Goal: Task Accomplishment & Management: Use online tool/utility

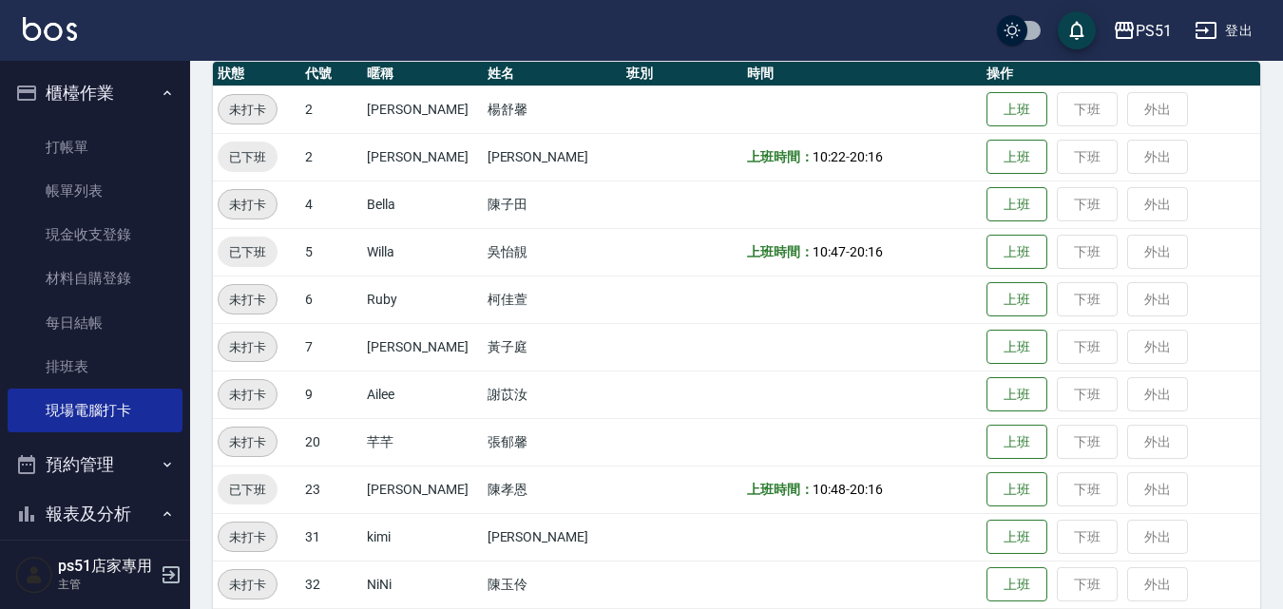
scroll to position [221, 0]
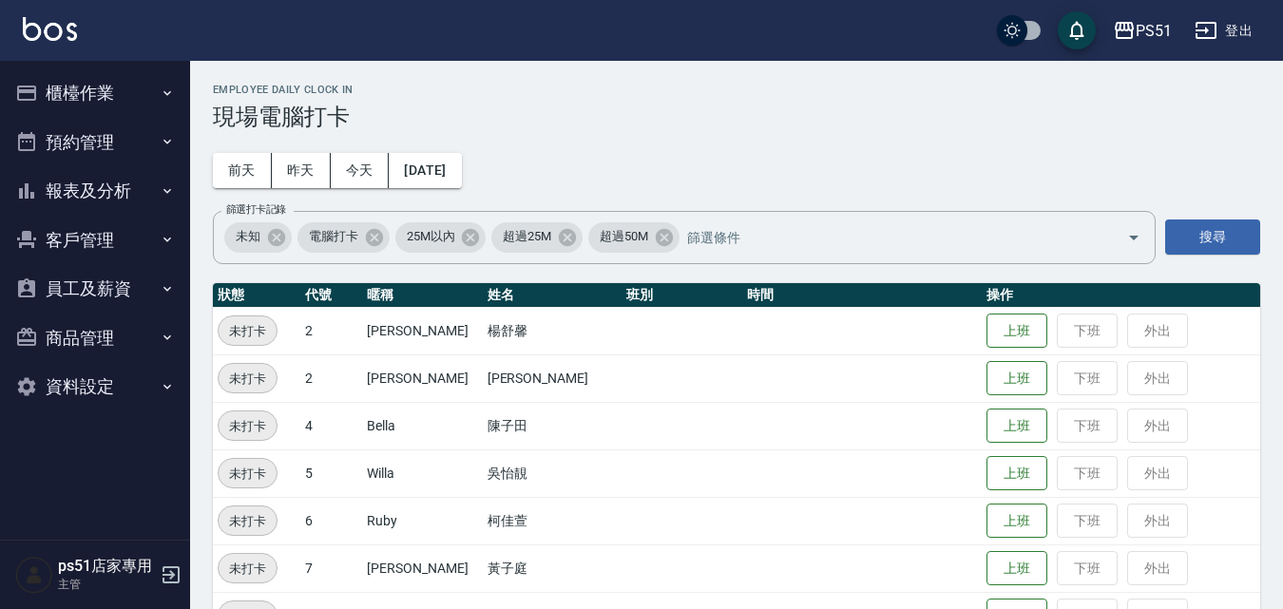
click at [89, 75] on button "櫃檯作業" at bounding box center [95, 92] width 175 height 49
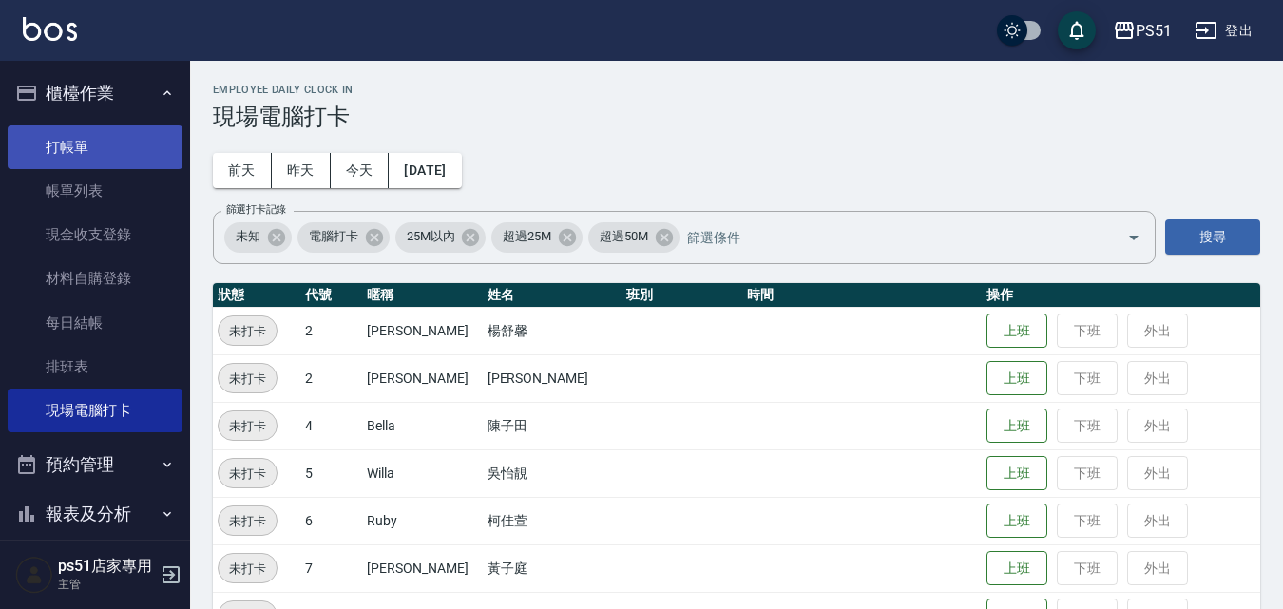
click at [83, 148] on link "打帳單" at bounding box center [95, 147] width 175 height 44
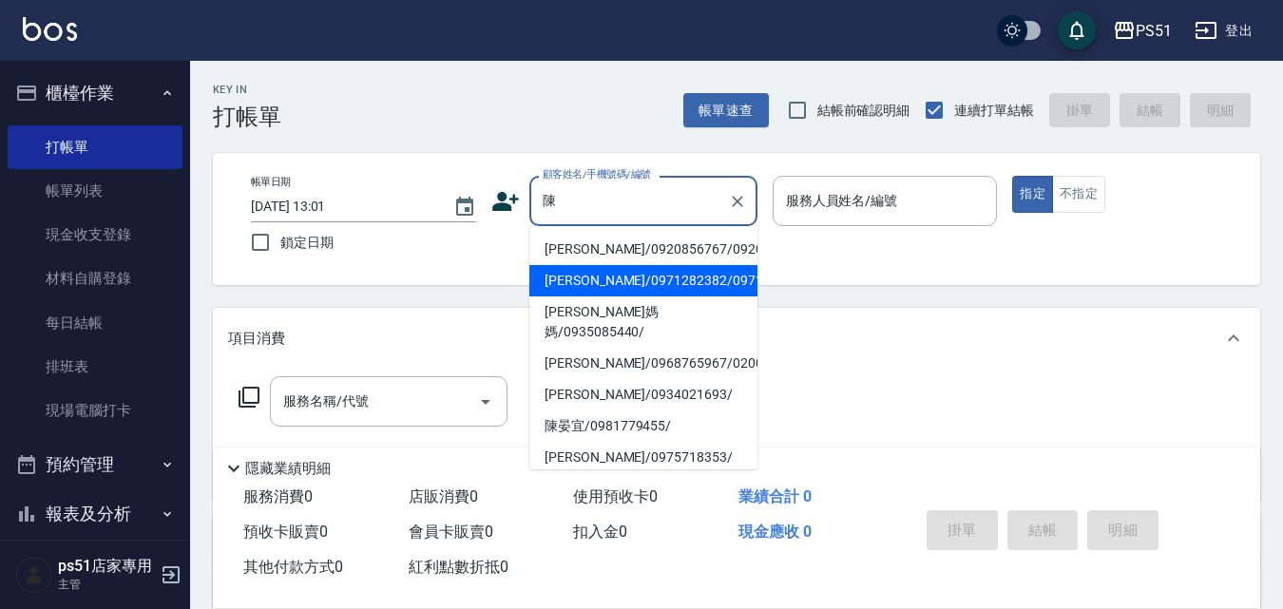
click at [593, 297] on li "[PERSON_NAME]/0971282382/0971282382" at bounding box center [643, 280] width 228 height 31
type input "[PERSON_NAME]/0971282382/0971282382"
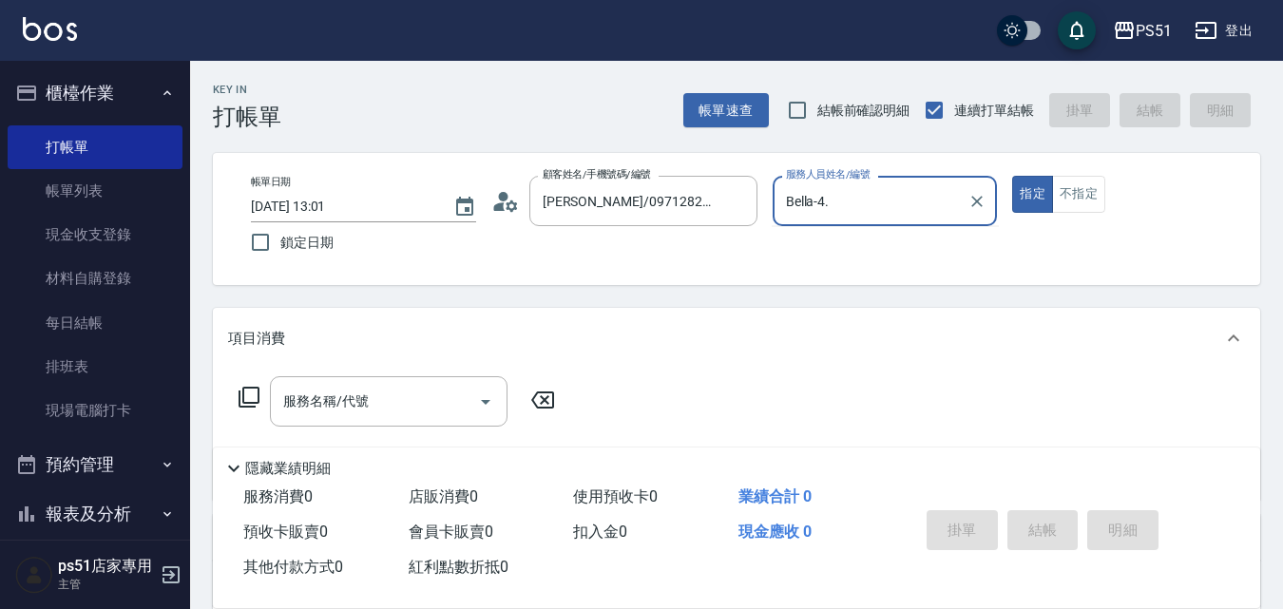
type input "Bella-4"
click at [340, 397] on div "服務名稱/代號 服務名稱/代號" at bounding box center [389, 401] width 238 height 50
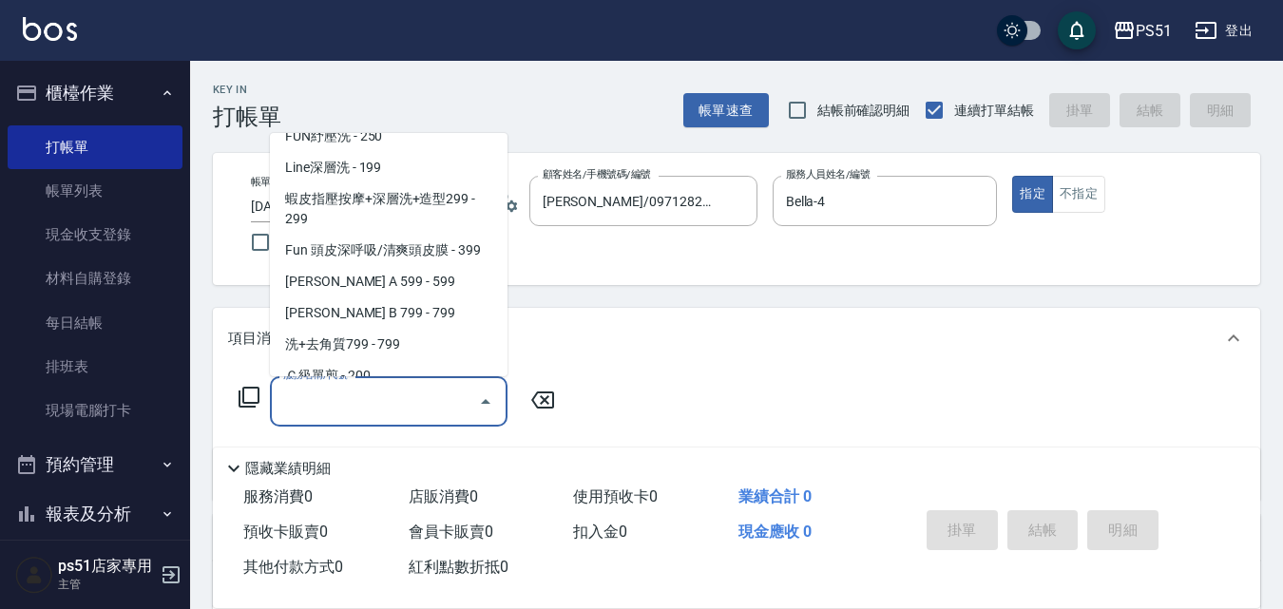
scroll to position [444, 0]
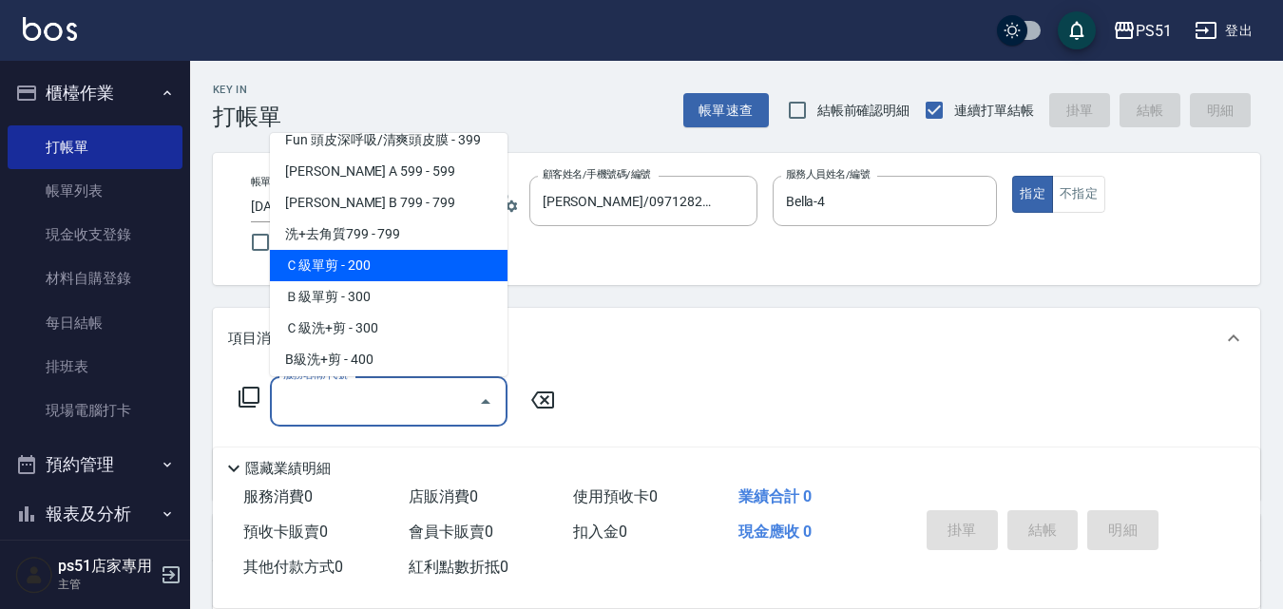
click at [374, 270] on span "Ｃ級單剪 - 200" at bounding box center [389, 265] width 238 height 31
type input "Ｃ級單剪(201)"
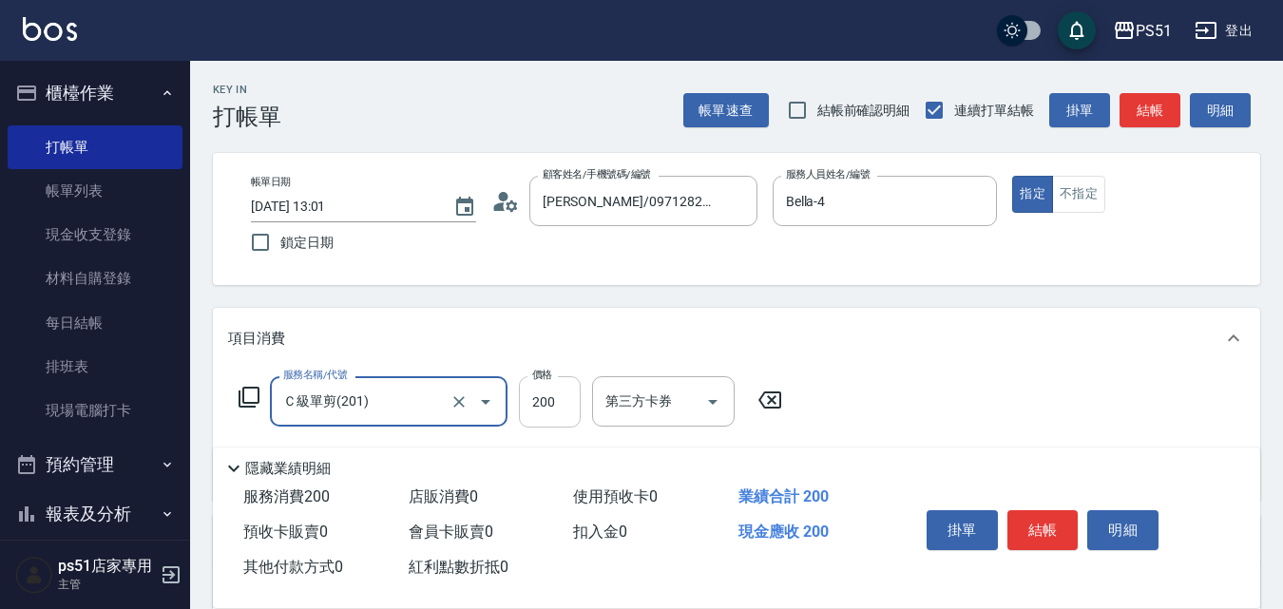
click at [529, 417] on input "200" at bounding box center [550, 401] width 62 height 51
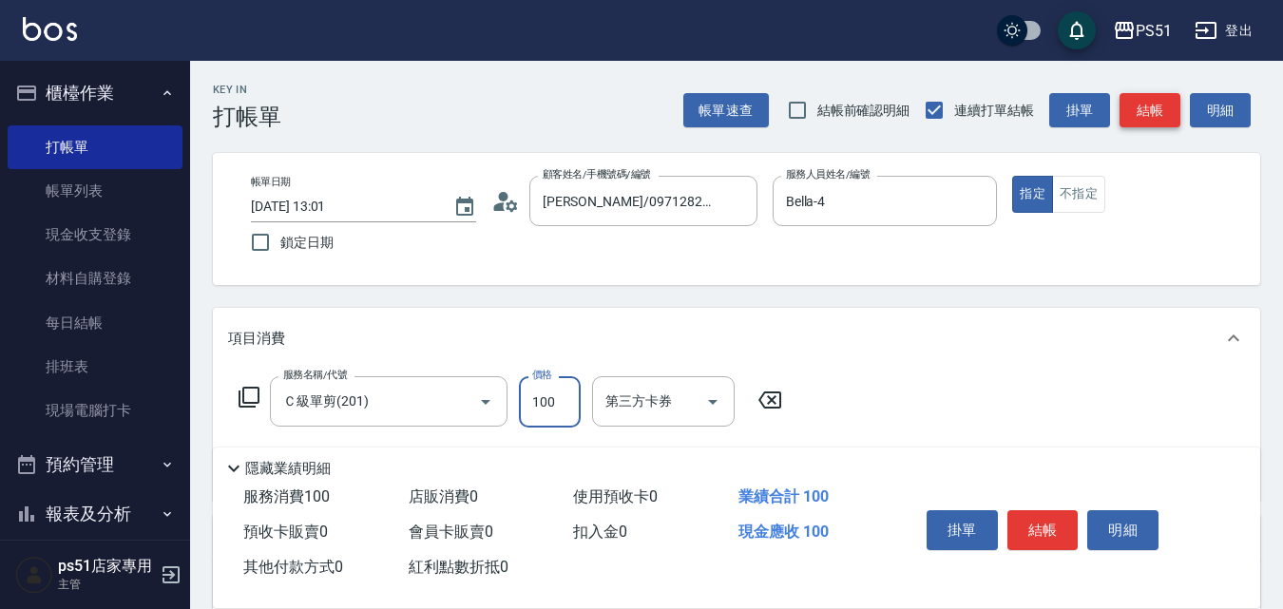
type input "100"
click at [1159, 110] on button "結帳" at bounding box center [1150, 110] width 61 height 35
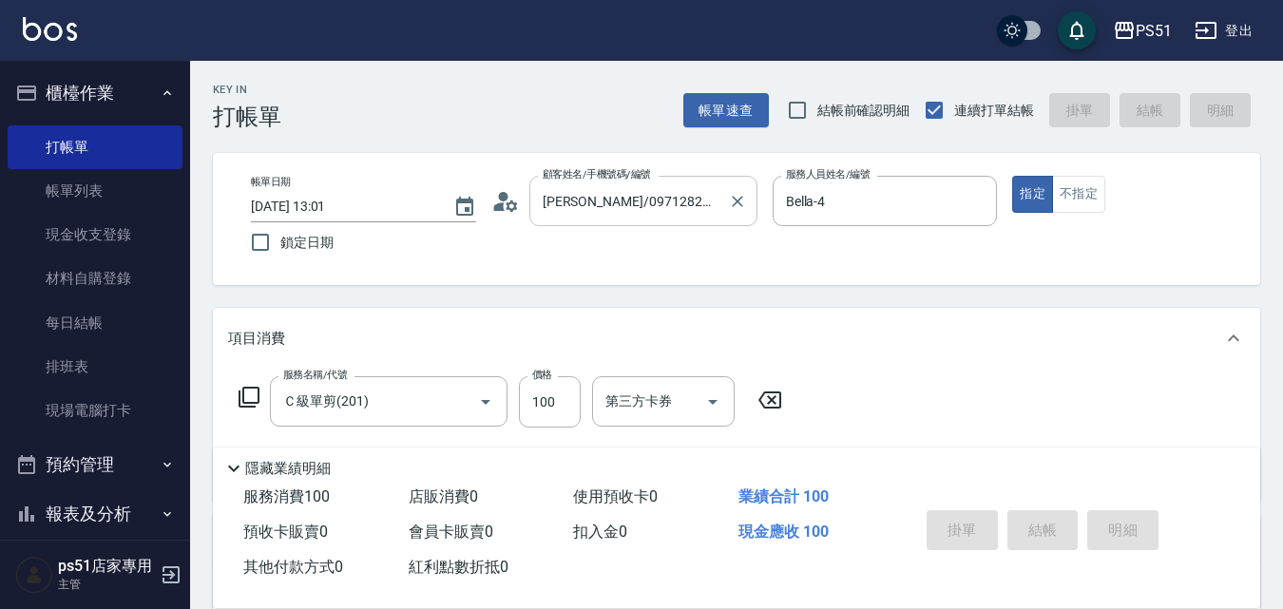
type input "[DATE] 13:02"
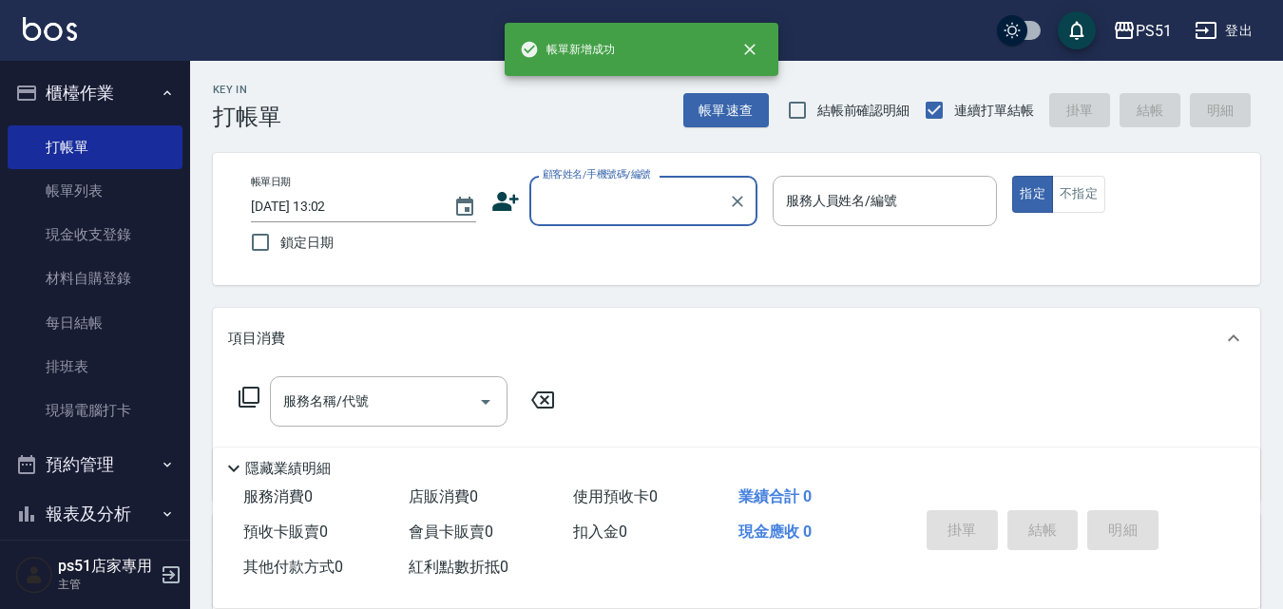
scroll to position [0, 0]
click at [577, 203] on input "顧客姓名/手機號碼/編號" at bounding box center [629, 200] width 183 height 33
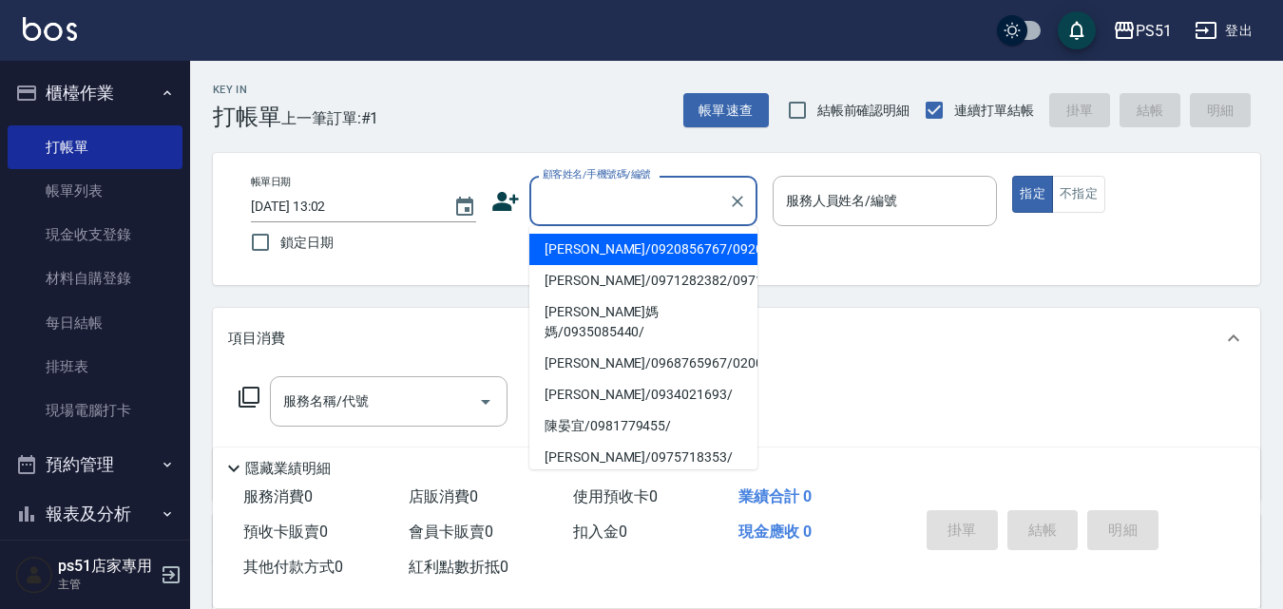
click at [591, 243] on li "[PERSON_NAME]/0920856767/0920856767" at bounding box center [643, 249] width 228 height 31
type input "[PERSON_NAME]/0920856767/0920856767"
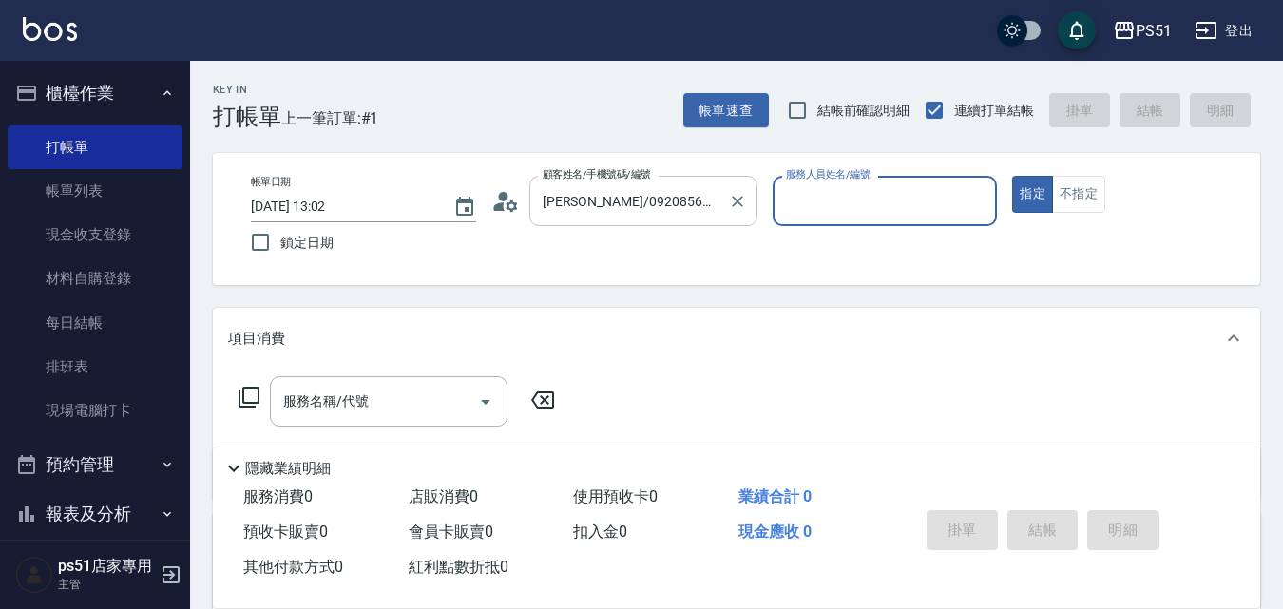
click at [691, 205] on input "[PERSON_NAME]/0920856767/0920856767" at bounding box center [629, 200] width 183 height 33
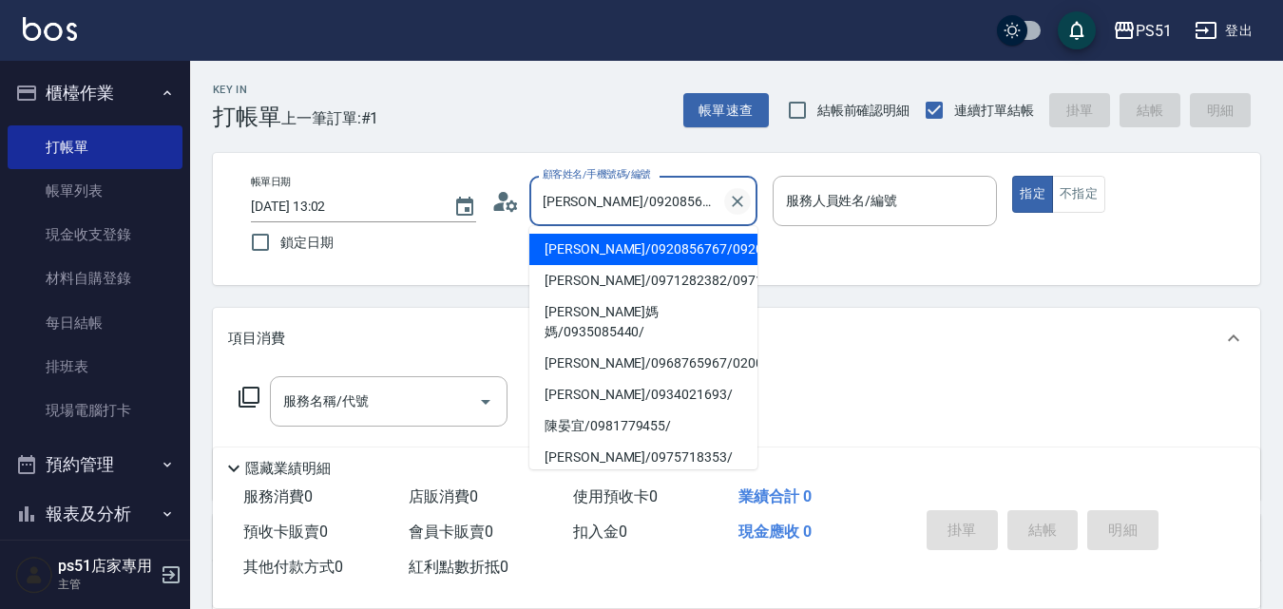
click at [734, 198] on icon "Clear" at bounding box center [737, 201] width 11 height 11
click at [665, 188] on input "顧客姓名/手機號碼/編號" at bounding box center [629, 200] width 183 height 33
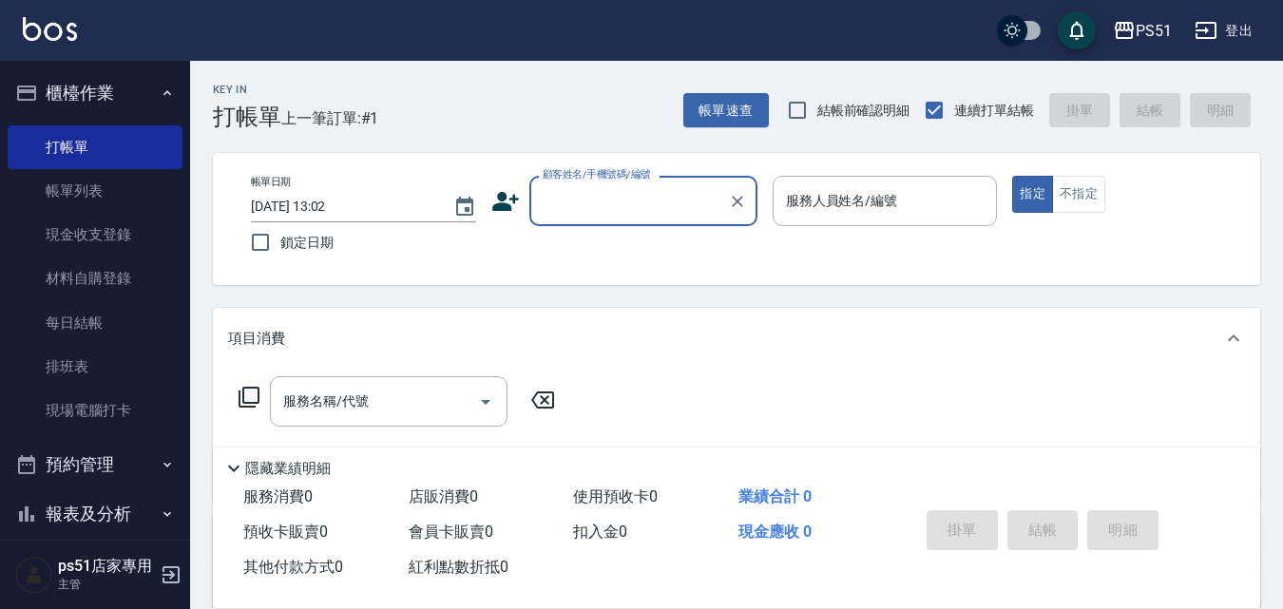
click at [672, 197] on input "顧客姓名/手機號碼/編號" at bounding box center [629, 200] width 183 height 33
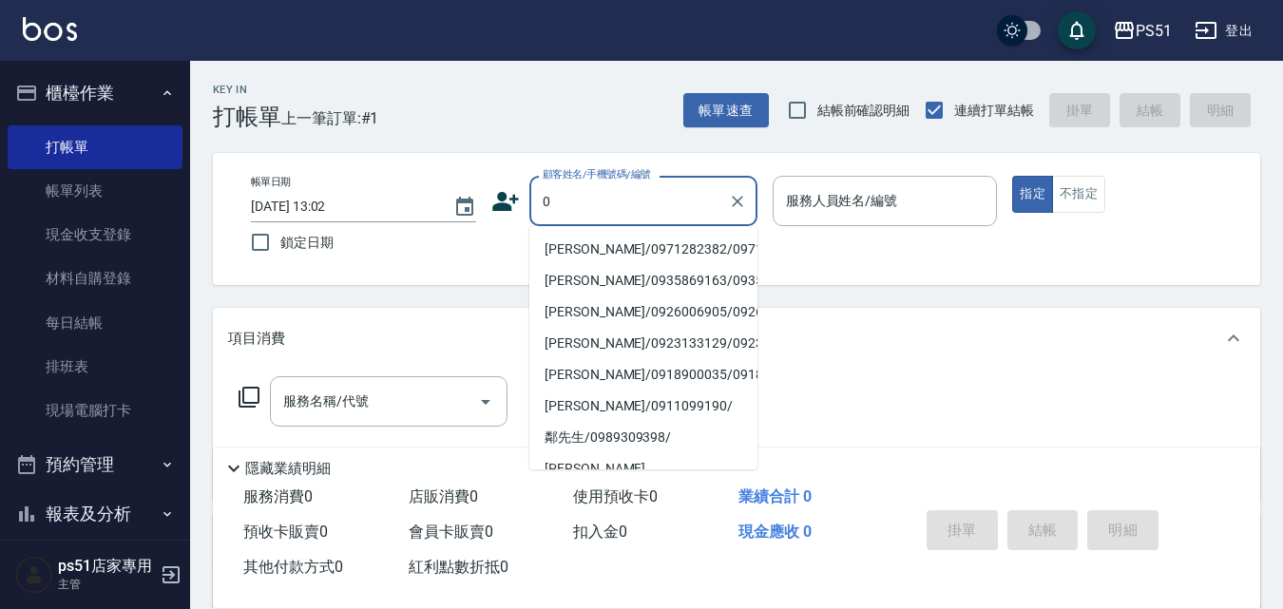
click at [648, 261] on li "[PERSON_NAME]/0971282382/0971282382" at bounding box center [643, 249] width 228 height 31
type input "[PERSON_NAME]/0971282382/0971282382"
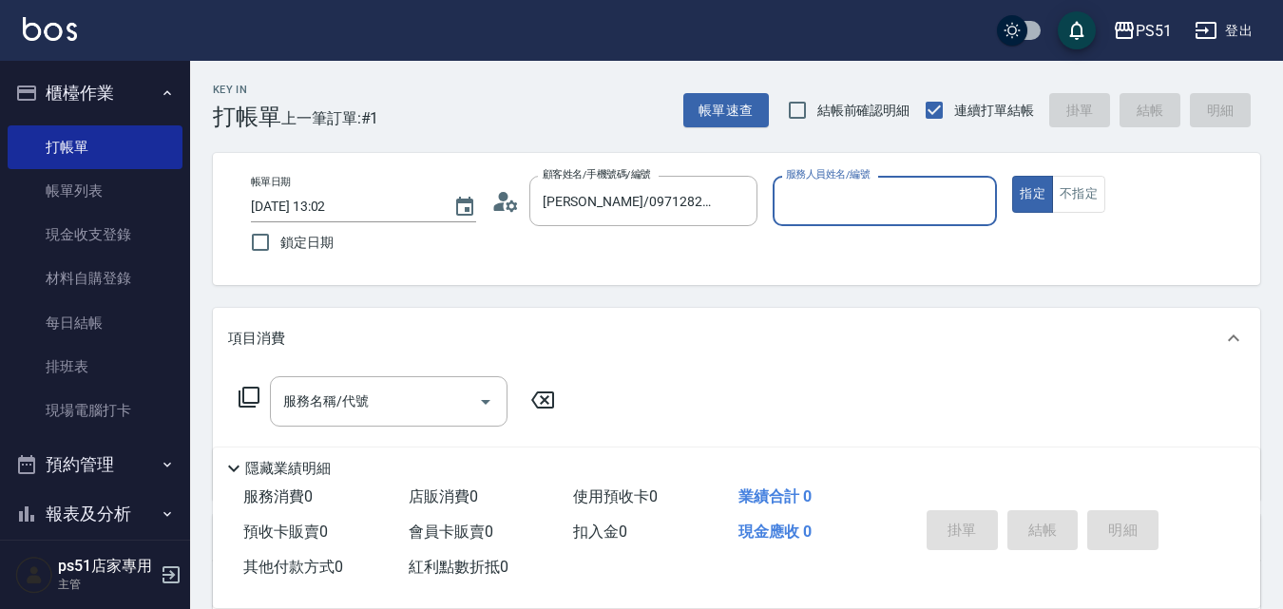
type input "Bella-4"
click at [357, 405] on div "服務名稱/代號 服務名稱/代號" at bounding box center [389, 401] width 238 height 50
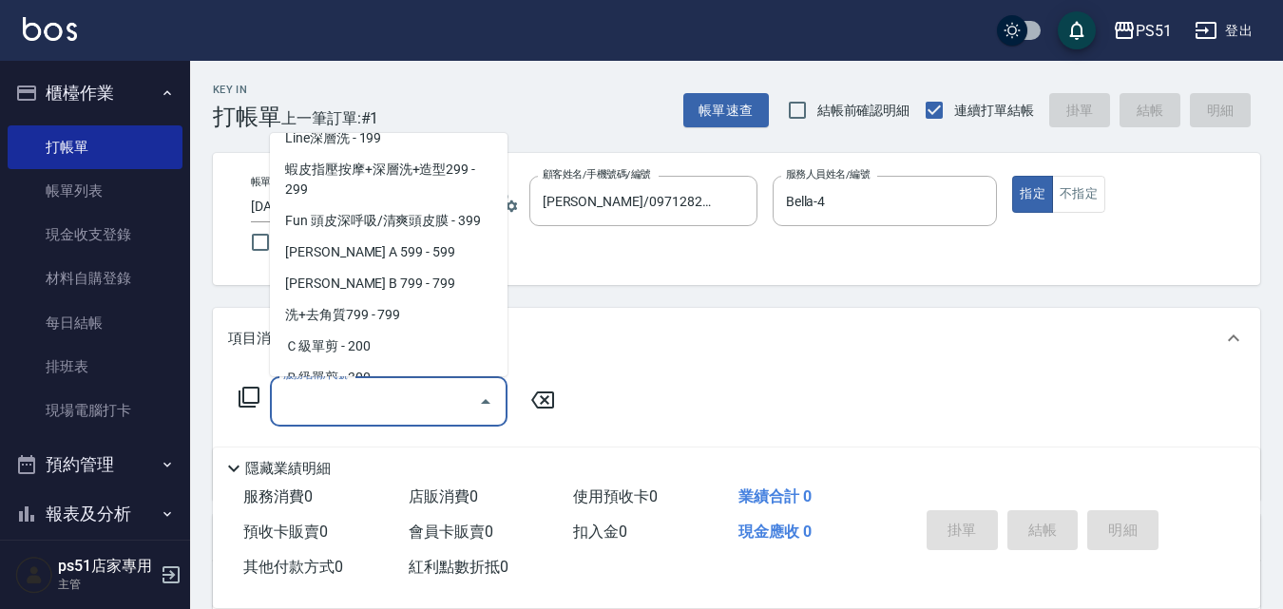
scroll to position [444, 0]
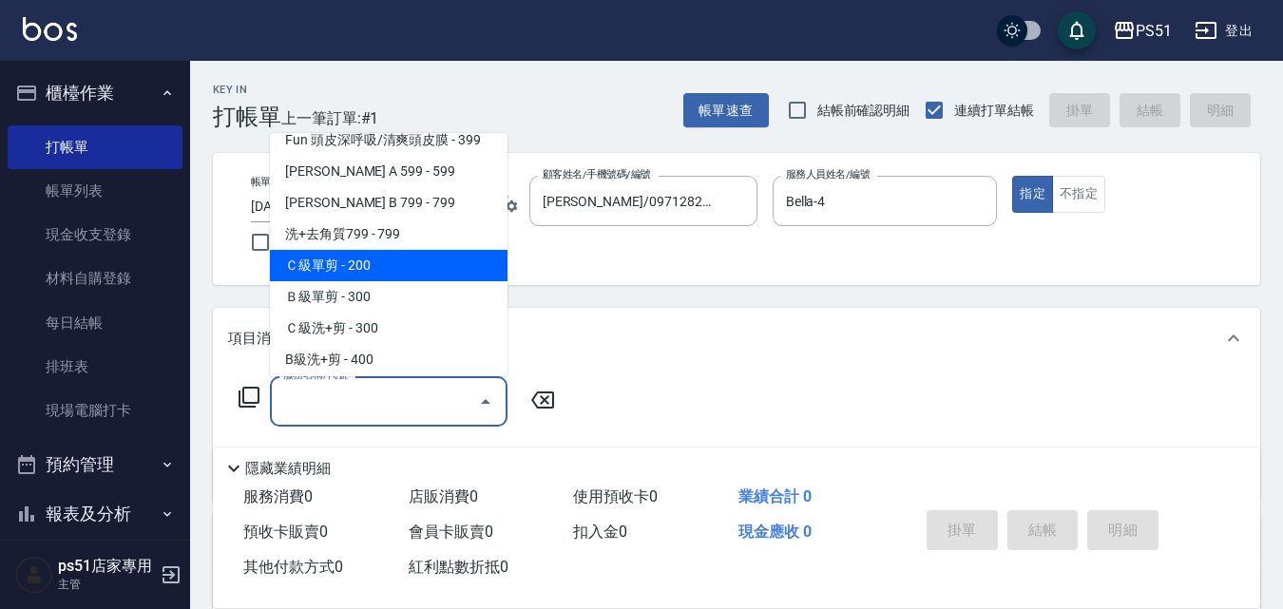
click at [386, 264] on span "Ｃ級單剪 - 200" at bounding box center [389, 265] width 238 height 31
type input "Ｃ級單剪(201)"
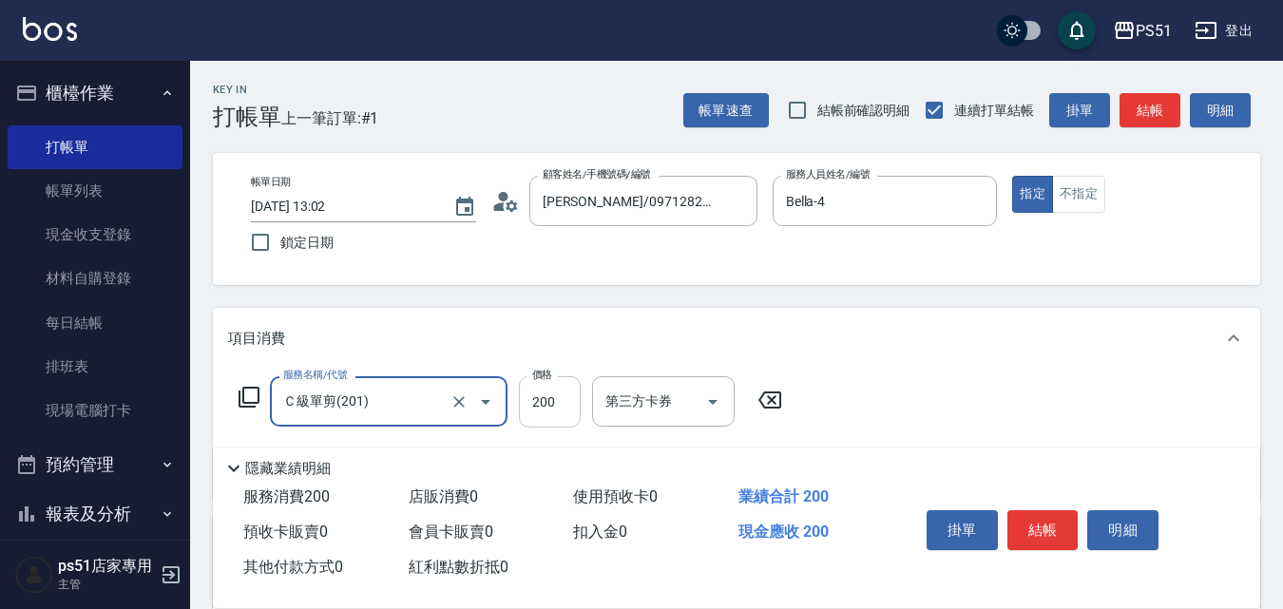
click at [538, 412] on input "200" at bounding box center [550, 401] width 62 height 51
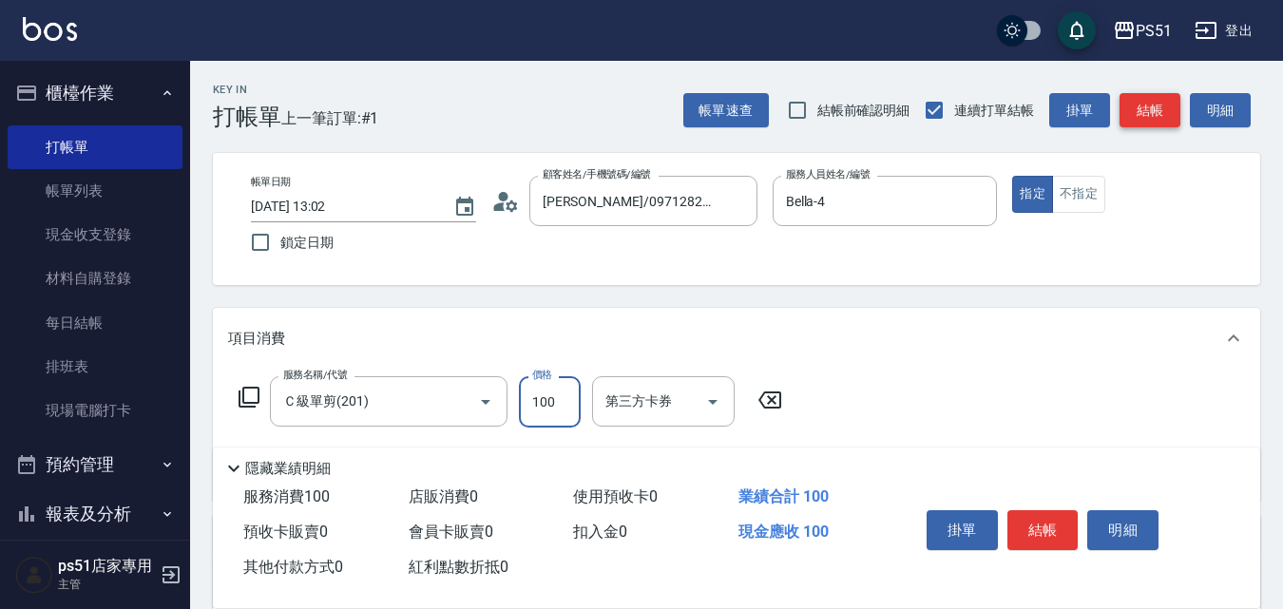
type input "100"
click at [1163, 97] on button "結帳" at bounding box center [1150, 110] width 61 height 35
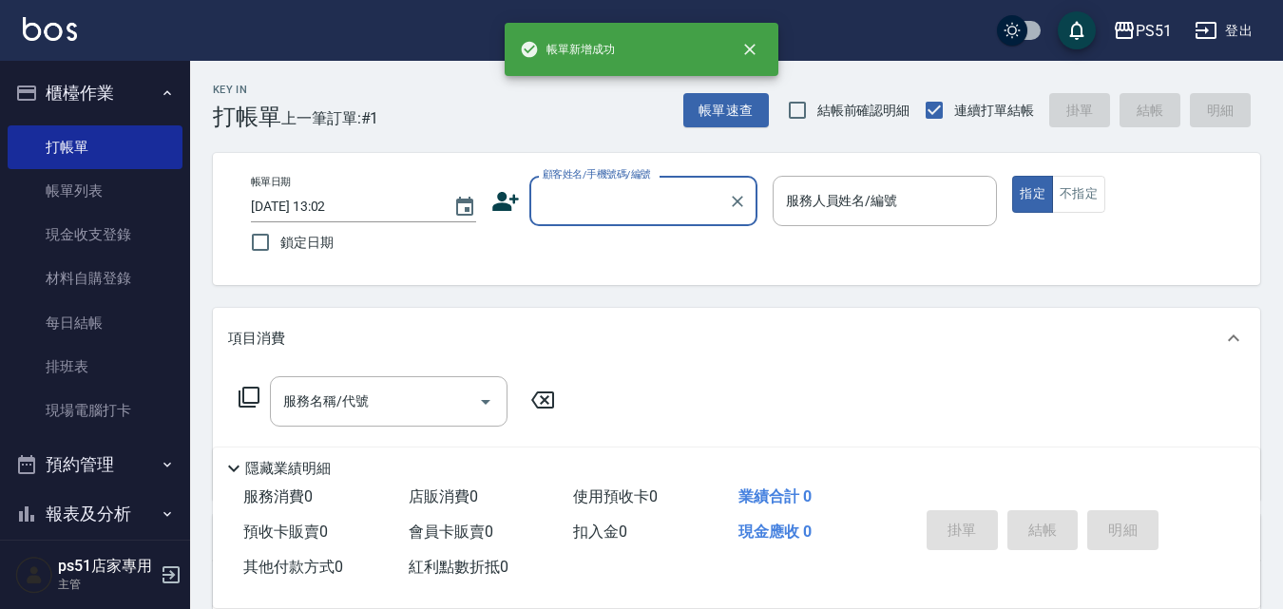
scroll to position [0, 0]
